Goal: Task Accomplishment & Management: Manage account settings

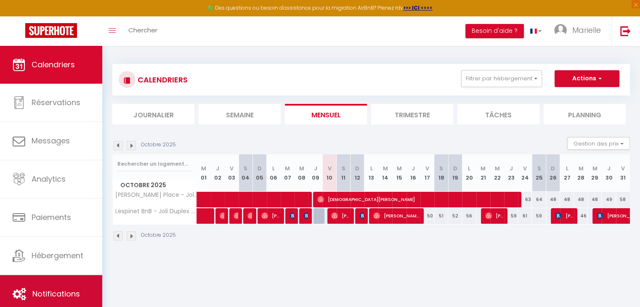
click at [74, 291] on span "Notifications" at bounding box center [56, 294] width 48 height 11
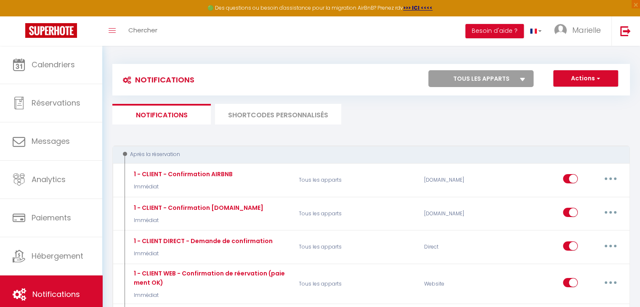
click at [284, 122] on li "SHORTCODES PERSONNALISÉS" at bounding box center [278, 114] width 126 height 21
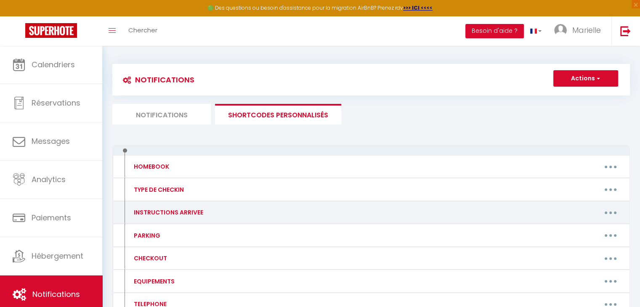
click at [606, 212] on button "button" at bounding box center [611, 212] width 24 height 13
click at [575, 231] on link "Editer" at bounding box center [589, 232] width 62 height 14
type input "INSTRUCTIONS ARRIVEE"
type textarea "INSTRUCTIONS ARRIVEE"
type textarea "🏠 Adresse du logement : 17, rue du Bornier, 31500, Toulouse 1. Ouvrez la porte …"
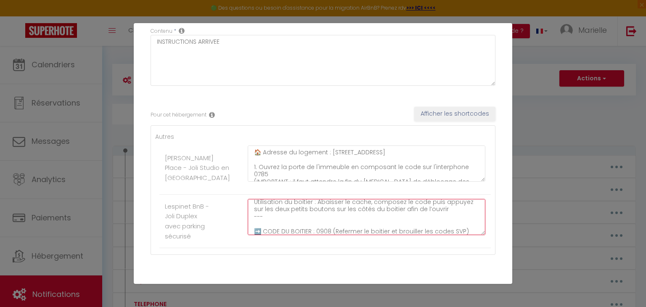
scroll to position [96, 0]
click at [331, 226] on textarea "🏠 Adresse du logement : 135, avenue de Lespinet, 31400, Toulouse 1. Une fois de…" at bounding box center [367, 217] width 238 height 36
click at [328, 226] on textarea "🏠 Adresse du logement : 135, avenue de Lespinet, 31400, Toulouse 1. Une fois de…" at bounding box center [367, 217] width 238 height 36
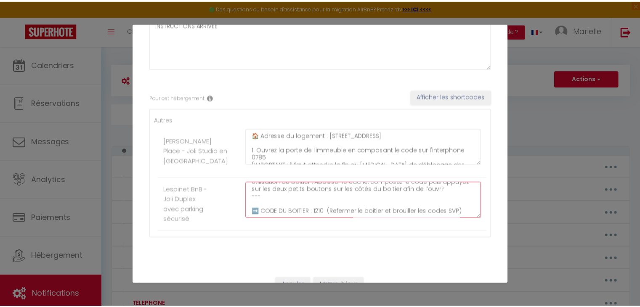
scroll to position [100, 0]
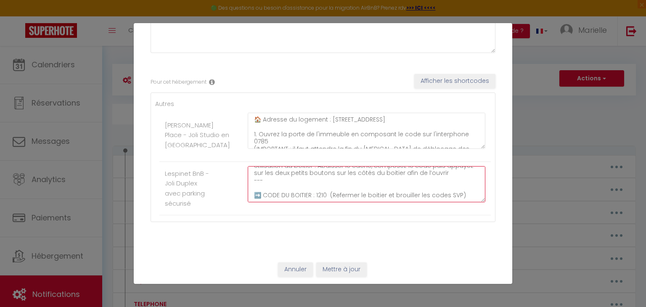
type textarea "🏠 Adresse du logement : 135, avenue de Lespinet, 31400, Toulouse 1. Une fois de…"
click at [345, 266] on button "Mettre à jour" at bounding box center [341, 270] width 50 height 14
